Goal: Find specific page/section: Find specific page/section

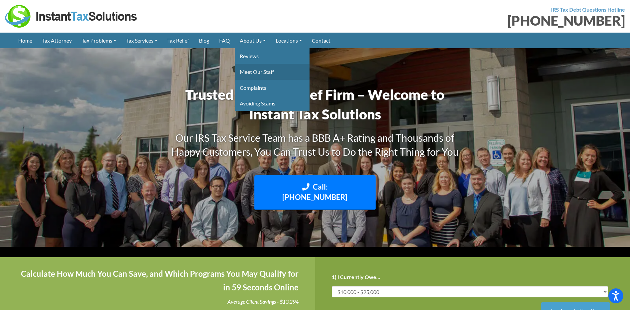
click at [267, 75] on link "Meet Our Staff" at bounding box center [272, 72] width 75 height 16
